Goal: Task Accomplishment & Management: Manage account settings

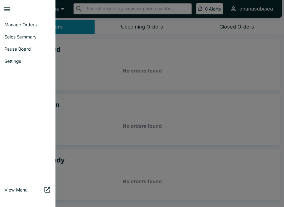
scroll to position [1, 0]
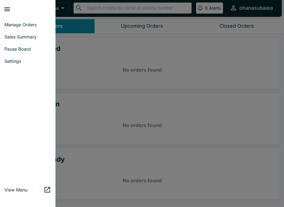
click at [113, 56] on div at bounding box center [142, 103] width 284 height 207
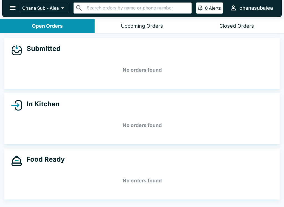
click at [13, 7] on icon "open drawer" at bounding box center [12, 7] width 7 height 7
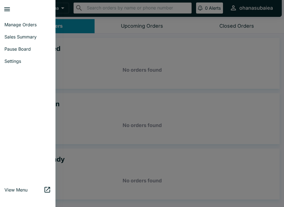
click at [122, 52] on div at bounding box center [142, 103] width 284 height 207
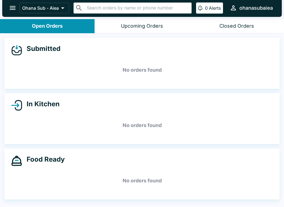
click at [9, 7] on icon "open drawer" at bounding box center [12, 7] width 7 height 7
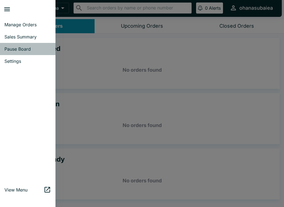
click at [34, 52] on span "Pause Board" at bounding box center [27, 49] width 47 height 6
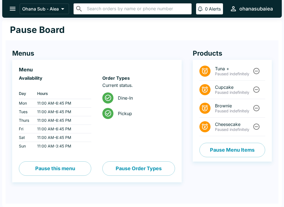
click at [11, 7] on icon "open drawer" at bounding box center [12, 8] width 7 height 7
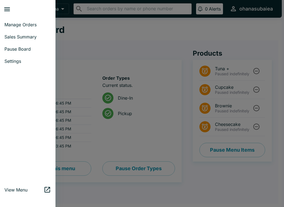
click at [10, 65] on link "Settings" at bounding box center [27, 61] width 55 height 12
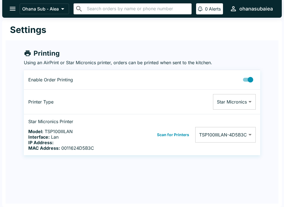
click at [17, 9] on button "open drawer" at bounding box center [13, 9] width 14 height 14
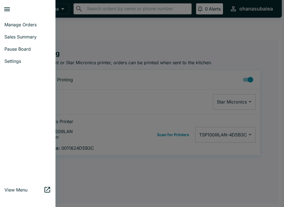
click at [19, 47] on span "Pause Board" at bounding box center [27, 49] width 47 height 6
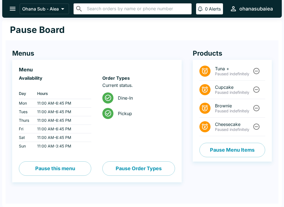
click at [9, 9] on icon "open drawer" at bounding box center [12, 8] width 7 height 7
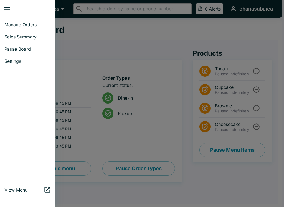
click at [7, 49] on span "Pause Board" at bounding box center [27, 49] width 47 height 6
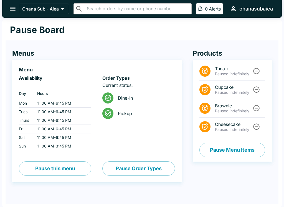
click at [142, 173] on button "Pause Order Types" at bounding box center [138, 169] width 72 height 14
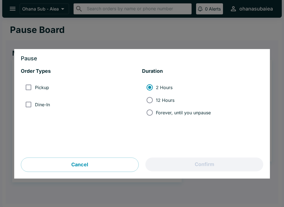
click at [154, 102] on input "12 Hours" at bounding box center [149, 100] width 12 height 12
radio input "true"
click at [148, 88] on input "2 Hours" at bounding box center [149, 88] width 12 height 12
radio input "true"
click at [163, 163] on div "Cancel Confirm" at bounding box center [142, 165] width 242 height 14
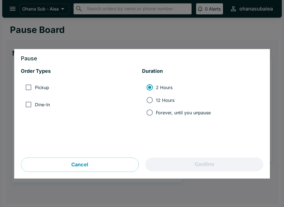
click at [31, 108] on input "Dine-In" at bounding box center [28, 104] width 12 height 12
checkbox input "true"
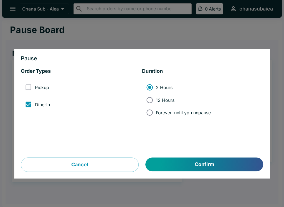
click at [35, 83] on input "Pickup" at bounding box center [28, 88] width 12 height 12
checkbox input "true"
click at [181, 163] on button "Confirm" at bounding box center [205, 165] width 118 height 14
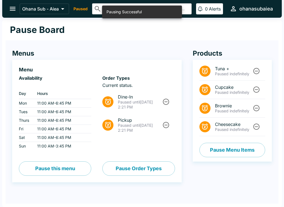
click at [33, 169] on button "Pause this menu" at bounding box center [55, 169] width 72 height 14
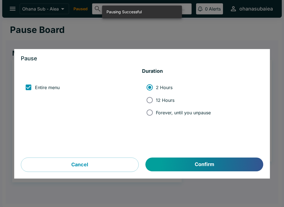
click at [146, 102] on input "12 Hours" at bounding box center [149, 100] width 12 height 12
radio input "true"
click at [155, 90] on input "2 Hours" at bounding box center [149, 88] width 12 height 12
radio input "true"
click at [193, 163] on button "Confirm" at bounding box center [205, 165] width 118 height 14
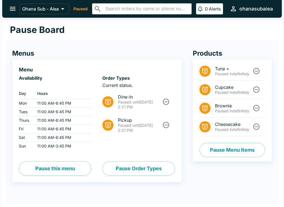
click at [122, 168] on button "Pause Order Types" at bounding box center [138, 169] width 72 height 14
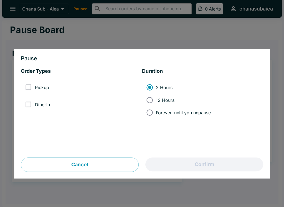
click at [26, 114] on ul "Pickup Dine-In" at bounding box center [81, 96] width 121 height 39
click at [29, 88] on input "Pickup" at bounding box center [28, 88] width 12 height 12
checkbox input "true"
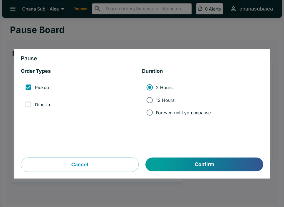
click at [40, 105] on span "Dine-In" at bounding box center [42, 105] width 15 height 6
click at [35, 105] on input "Dine-In" at bounding box center [28, 104] width 12 height 12
checkbox input "true"
click at [147, 111] on input "Forever, until you unpause" at bounding box center [149, 113] width 12 height 12
radio input "true"
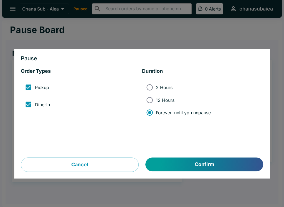
click at [150, 96] on input "12 Hours" at bounding box center [149, 100] width 12 height 12
radio input "true"
click at [184, 164] on button "Confirm" at bounding box center [205, 165] width 118 height 14
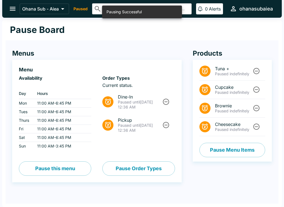
click at [193, 206] on div "Pause Board Menus Menu Availability ‏ Day Hours Mon 11:00 AM - 6:45 PM Tues 11:…" at bounding box center [142, 114] width 280 height 188
click at [17, 12] on button "open drawer" at bounding box center [13, 9] width 14 height 14
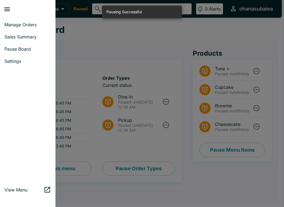
click at [31, 22] on span "Manage Orders" at bounding box center [27, 25] width 47 height 6
